Goal: Navigation & Orientation: Find specific page/section

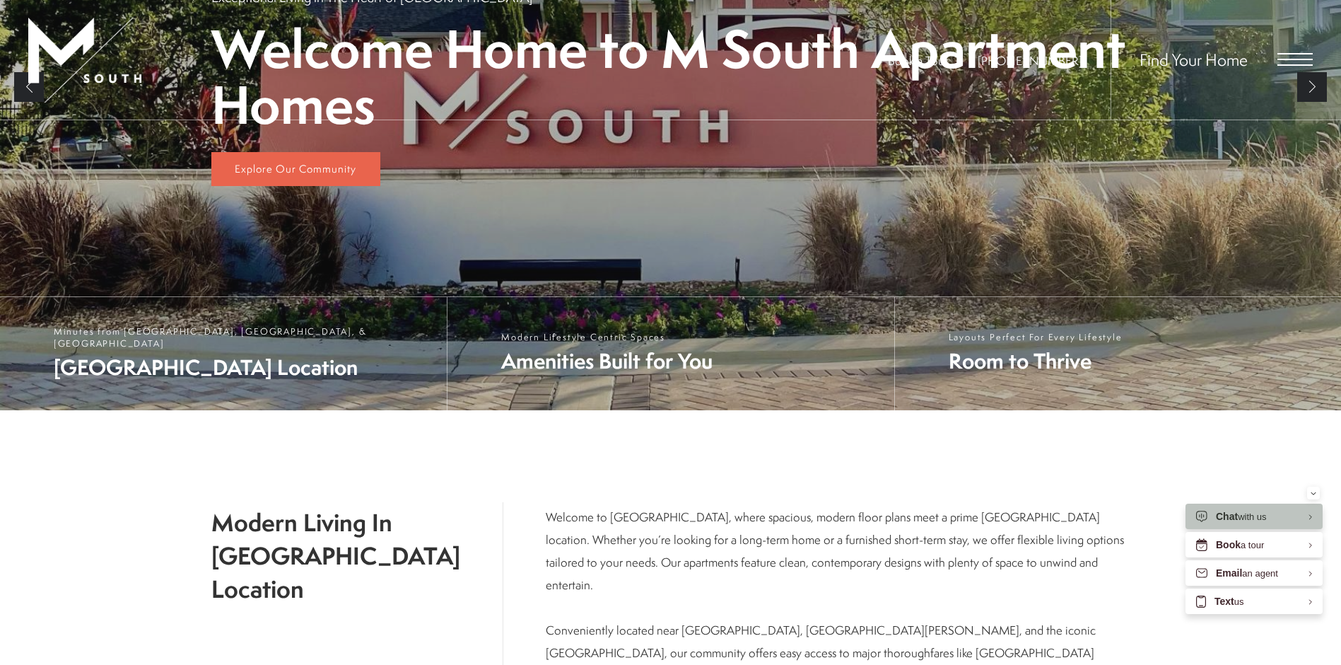
scroll to position [248, 0]
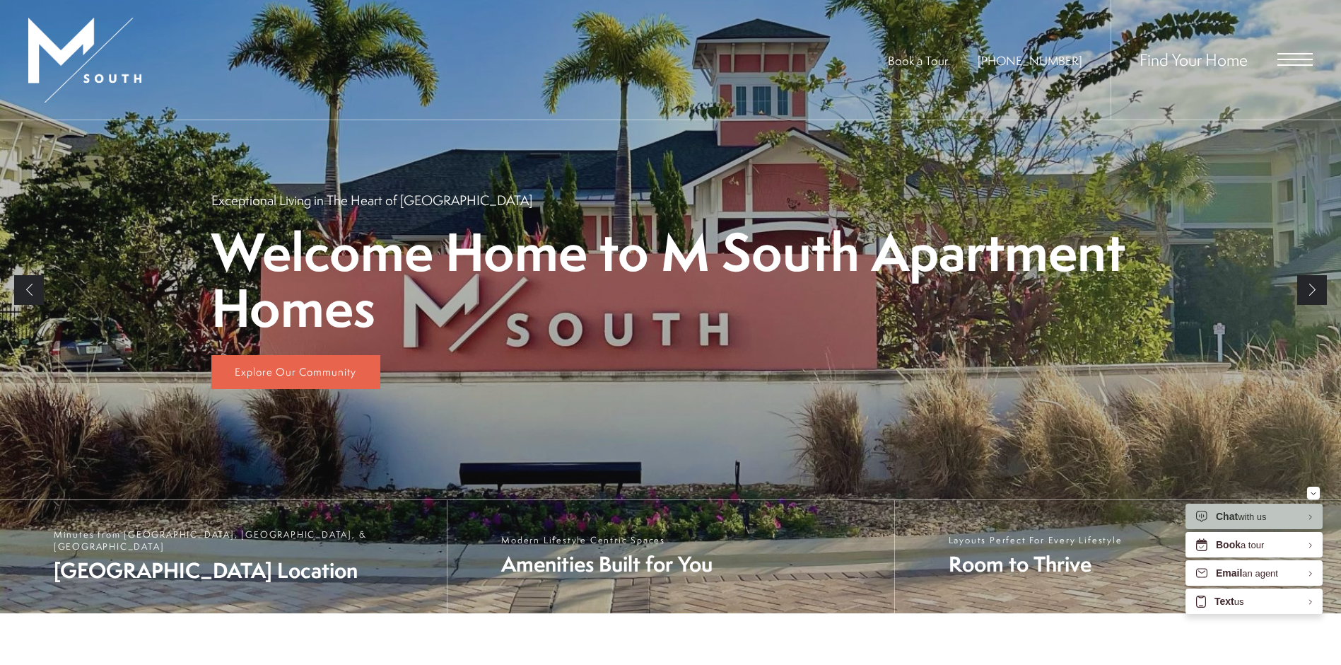
click at [1298, 66] on div "Find Your Home" at bounding box center [1212, 60] width 202 height 120
click at [1298, 62] on span "Open Menu" at bounding box center [1295, 59] width 35 height 13
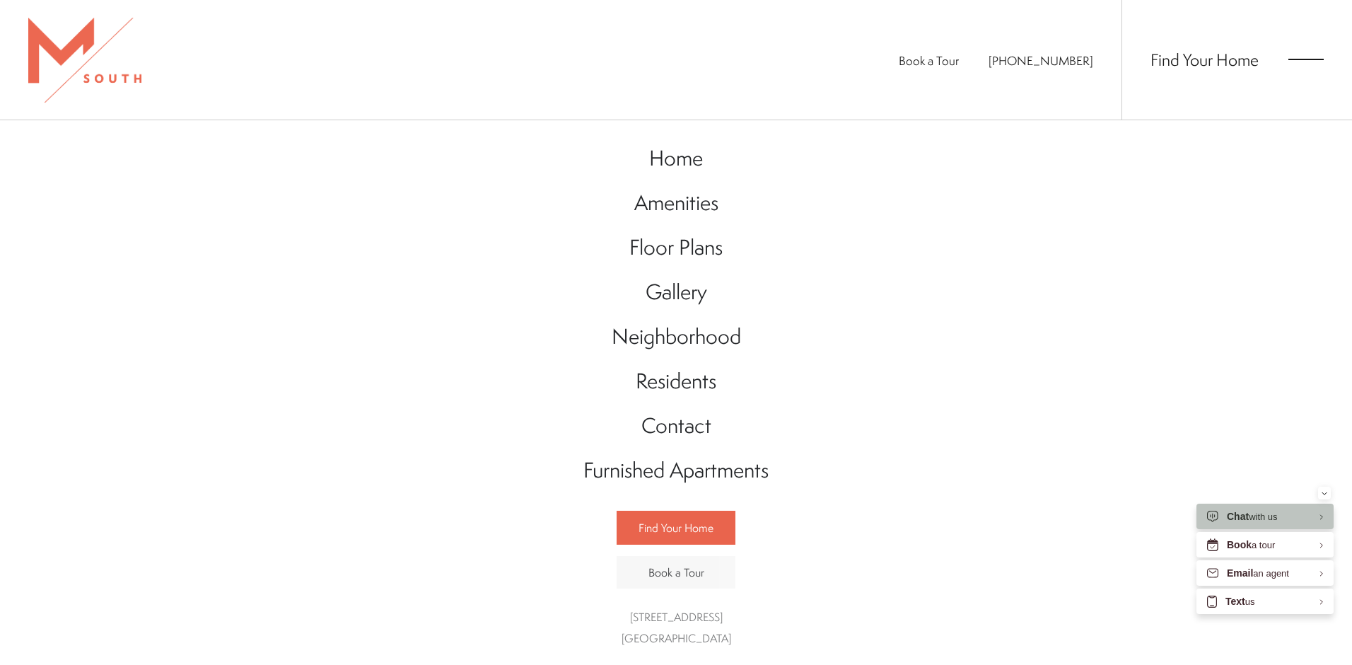
scroll to position [1, 0]
click at [683, 419] on span "Contact" at bounding box center [676, 425] width 70 height 29
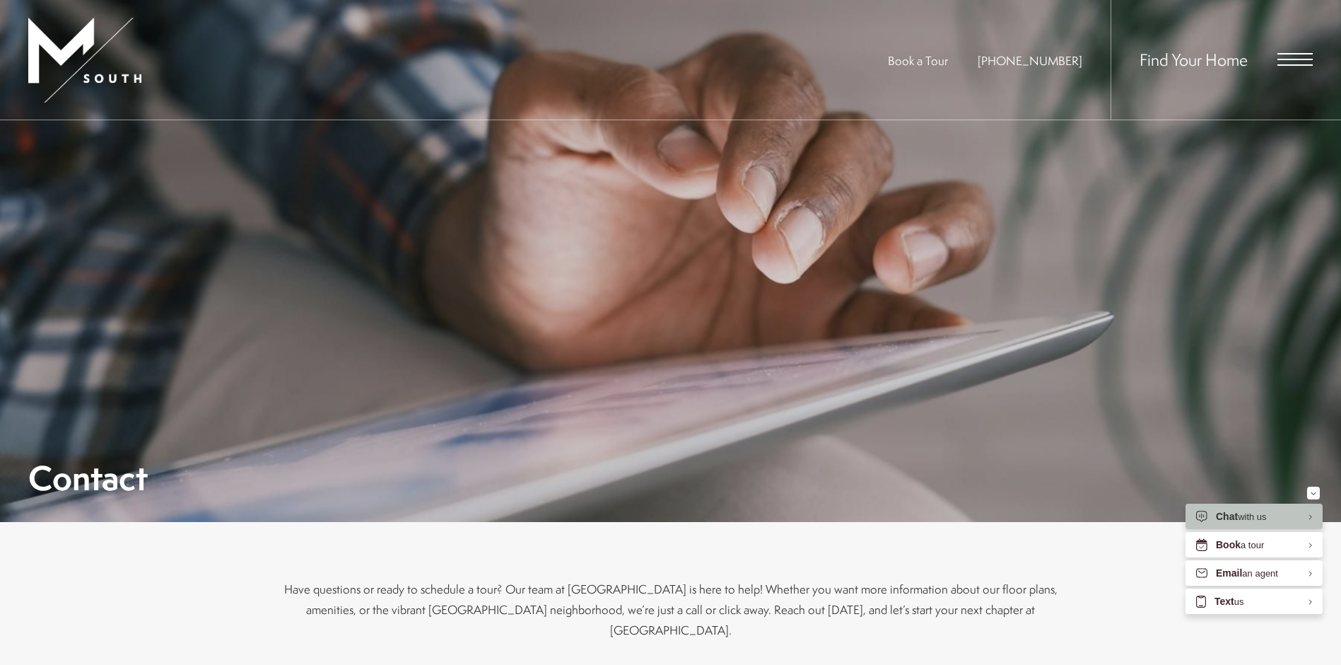
click at [1300, 60] on span "Open Menu" at bounding box center [1295, 59] width 35 height 1
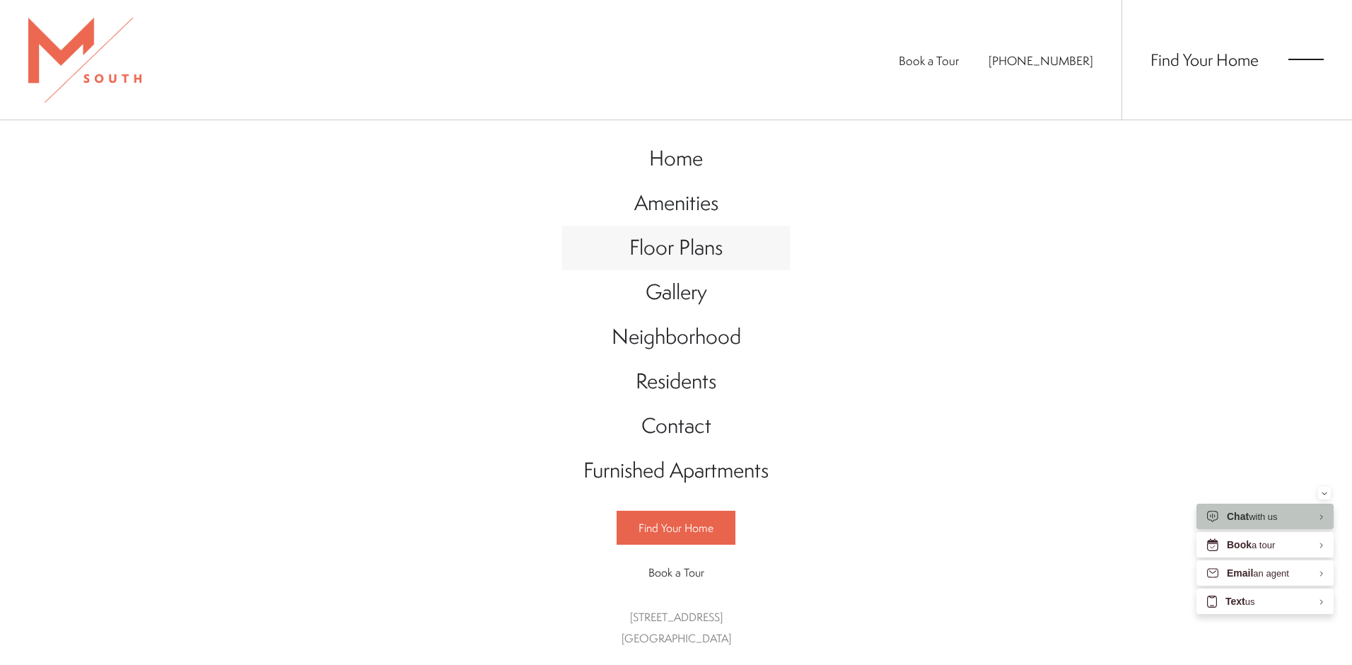
click at [682, 250] on span "Floor Plans" at bounding box center [675, 247] width 93 height 29
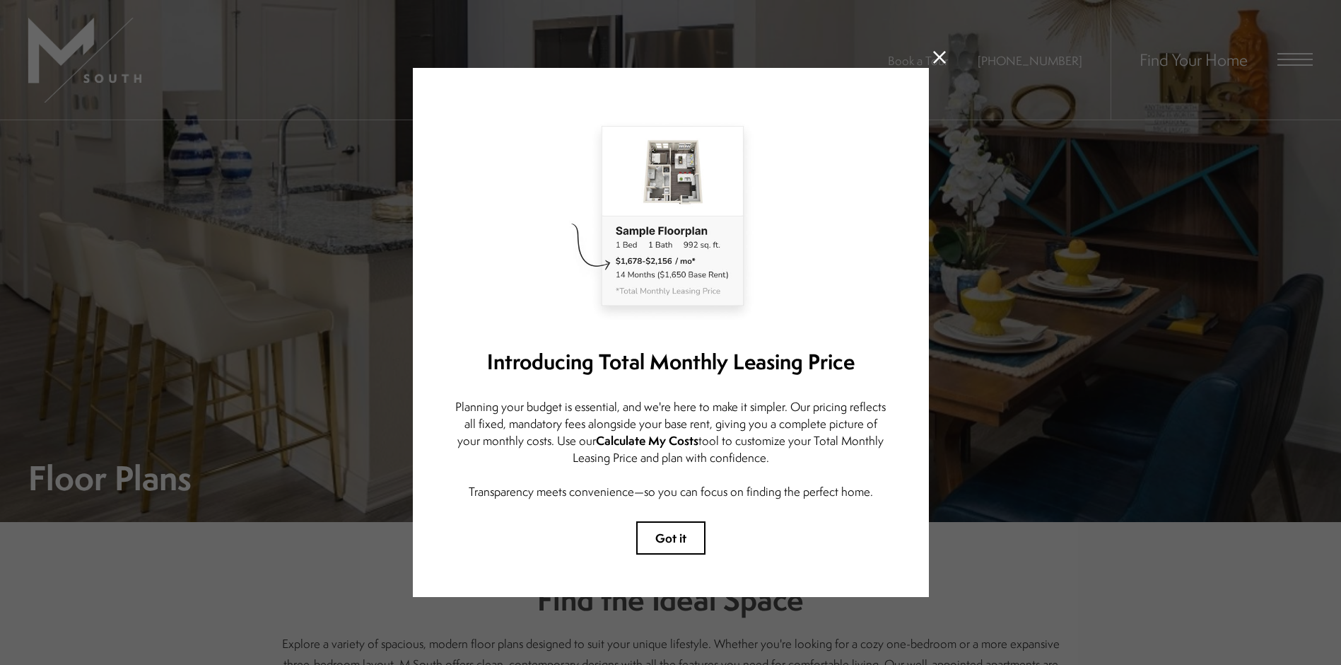
click at [938, 53] on icon at bounding box center [939, 57] width 13 height 13
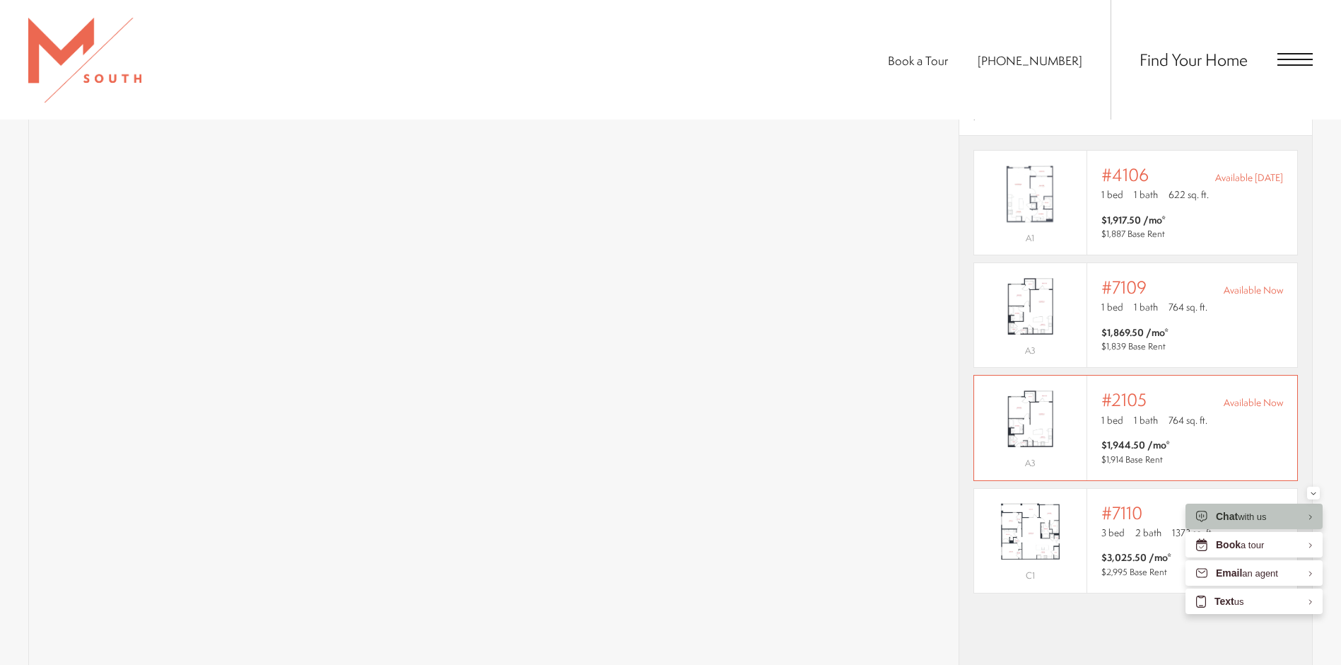
scroll to position [778, 0]
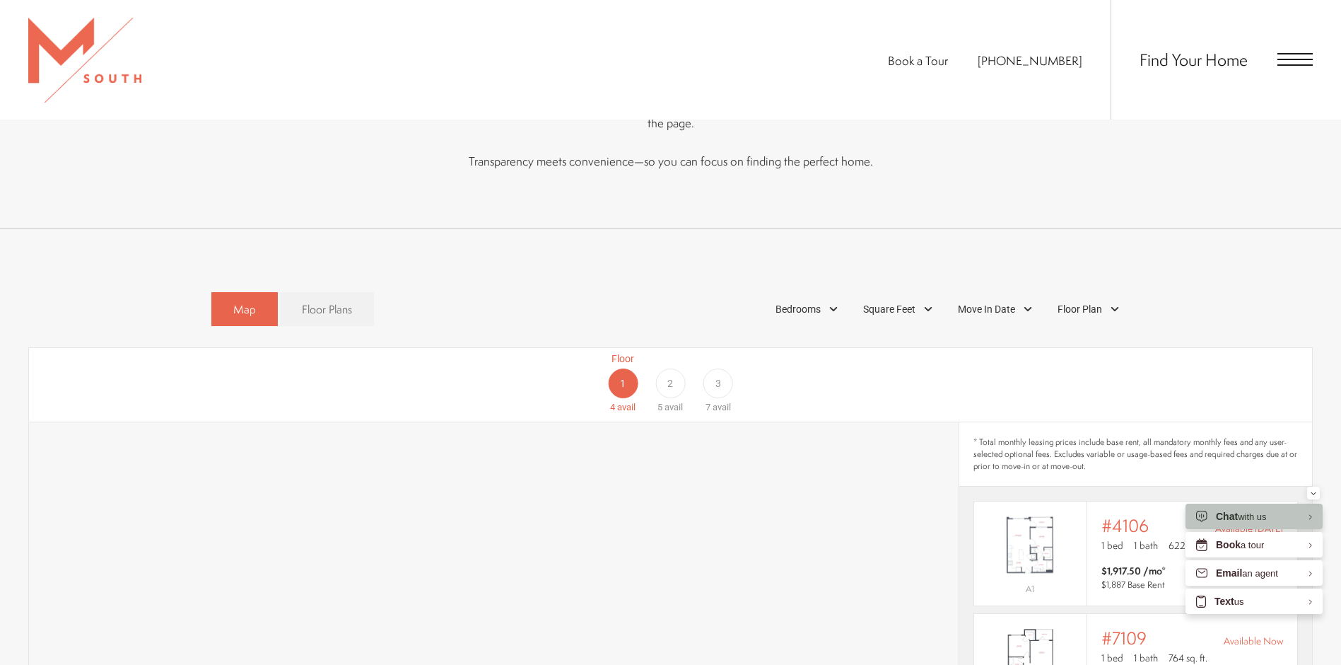
drag, startPoint x: 707, startPoint y: 361, endPoint x: 723, endPoint y: 358, distance: 15.8
click at [723, 368] on div "3" at bounding box center [719, 383] width 30 height 30
click at [328, 301] on span "Floor Plans" at bounding box center [327, 309] width 50 height 16
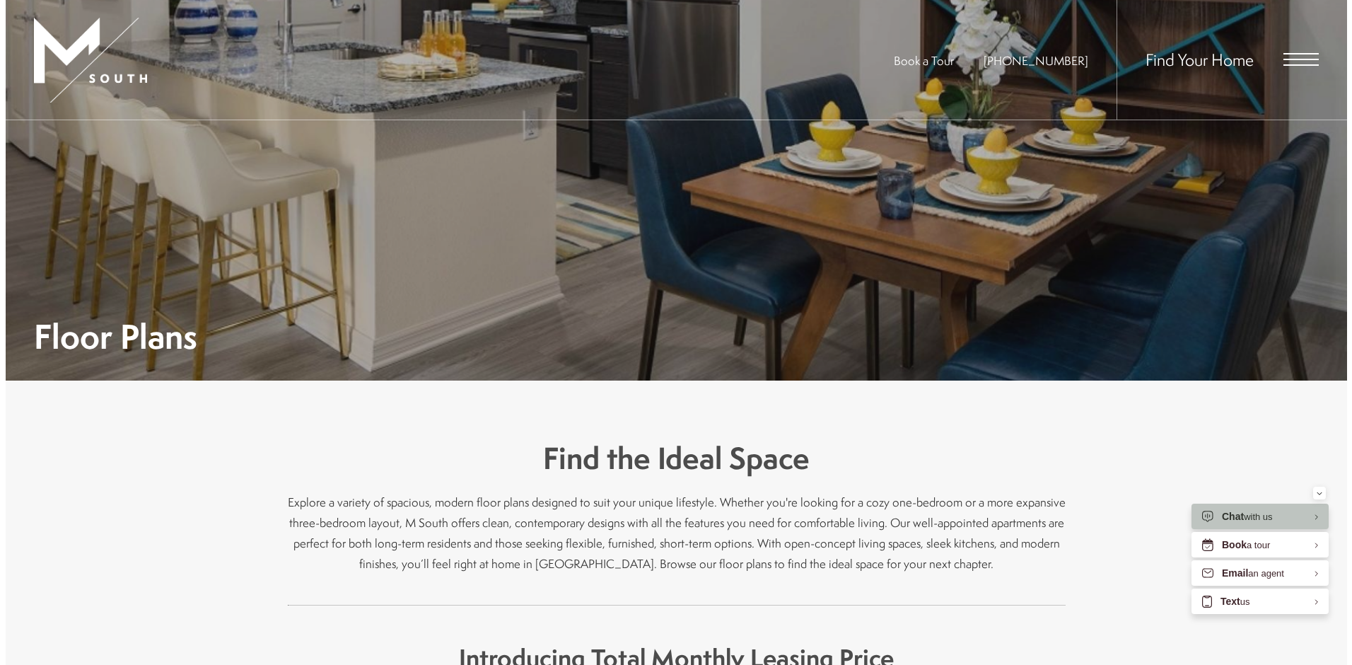
scroll to position [0, 0]
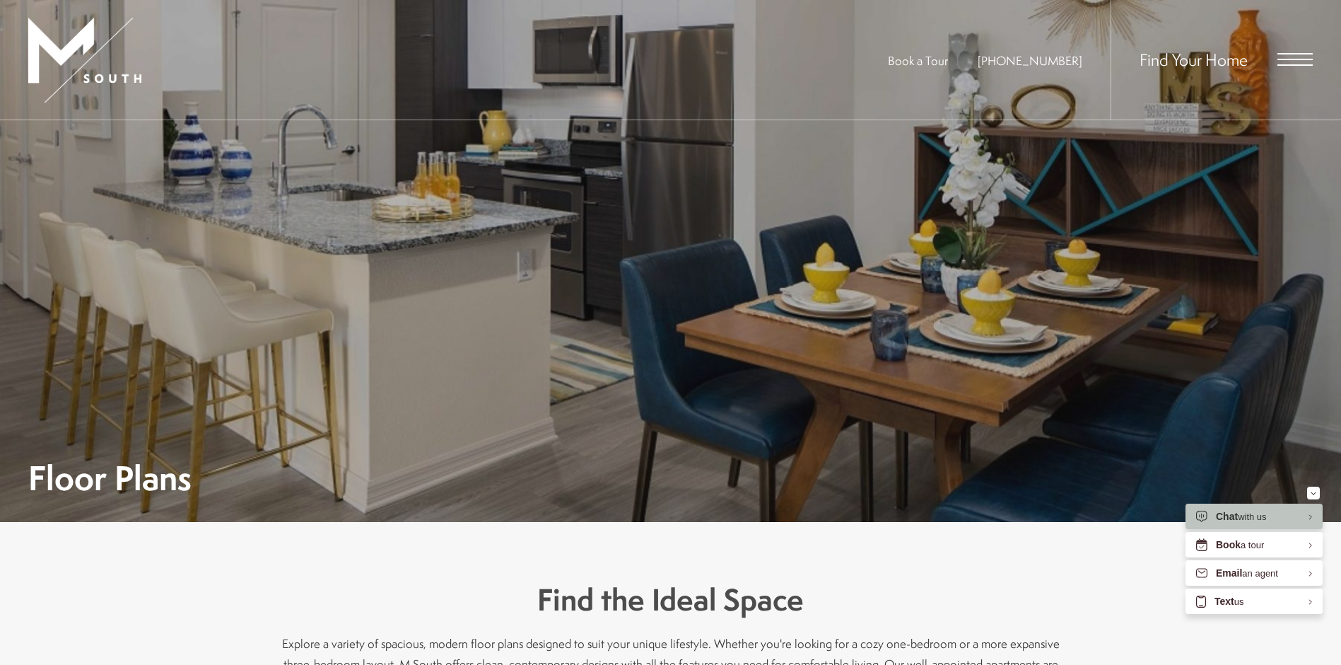
click at [1303, 61] on span "Open Menu" at bounding box center [1295, 59] width 35 height 13
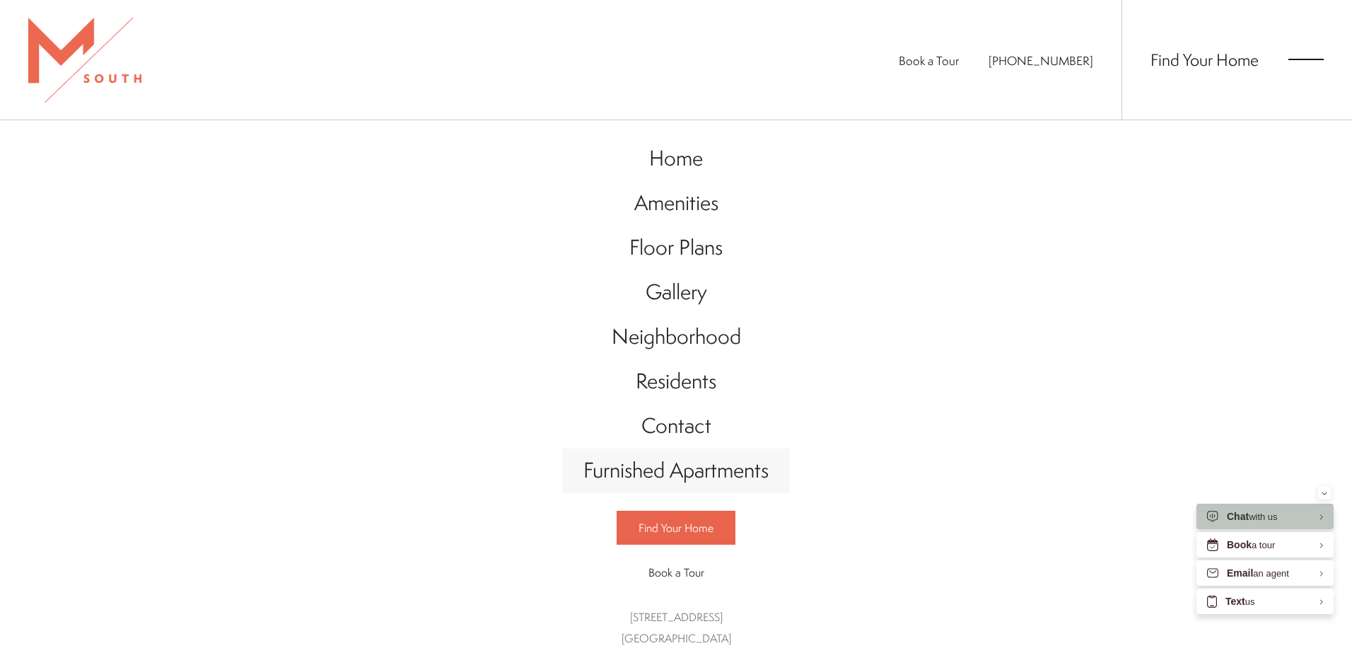
click at [662, 477] on span "Furnished Apartments" at bounding box center [675, 469] width 185 height 29
click at [673, 340] on span "Neighborhood" at bounding box center [676, 336] width 129 height 29
